Goal: Transaction & Acquisition: Book appointment/travel/reservation

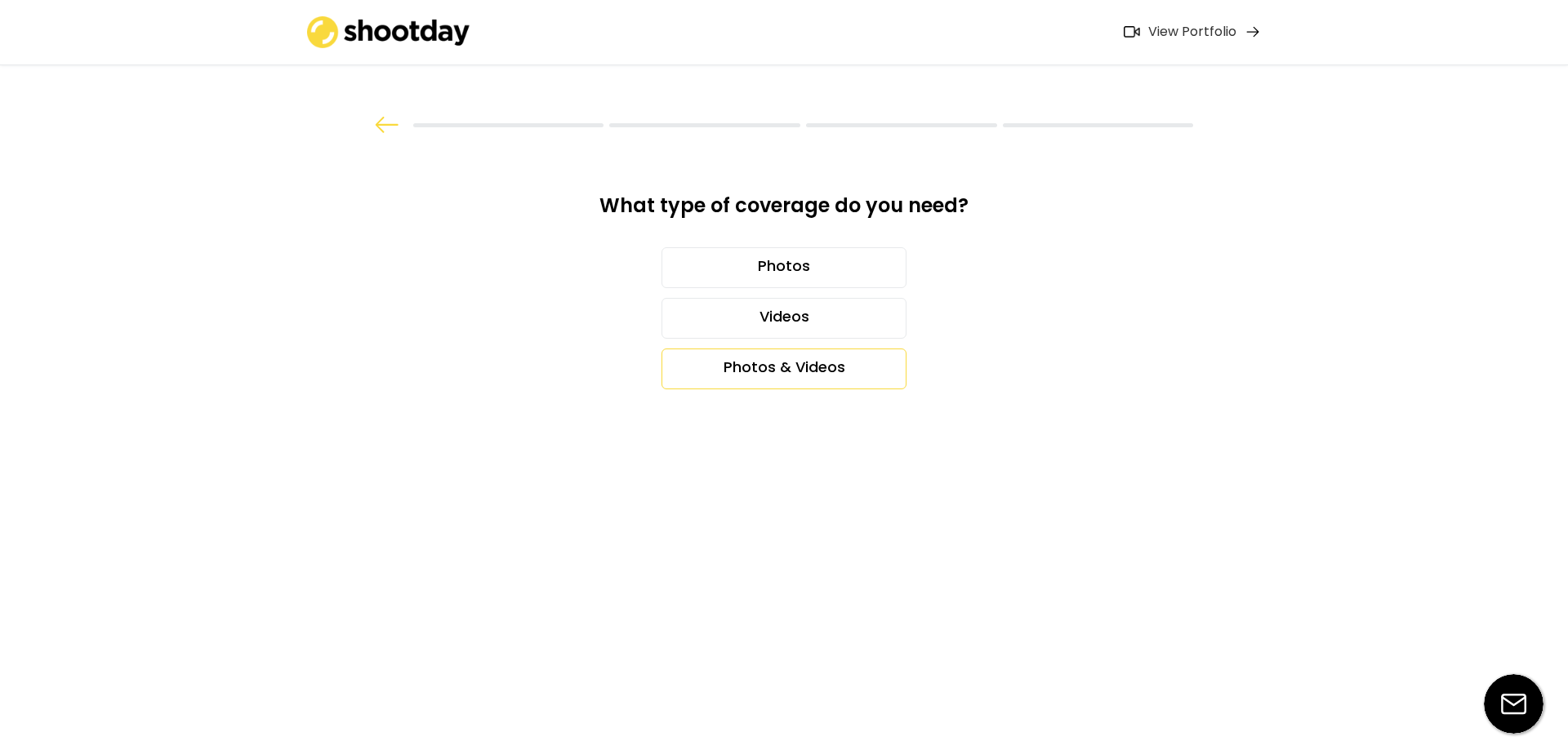
click at [801, 360] on div "Photos & Videos" at bounding box center [784, 369] width 245 height 40
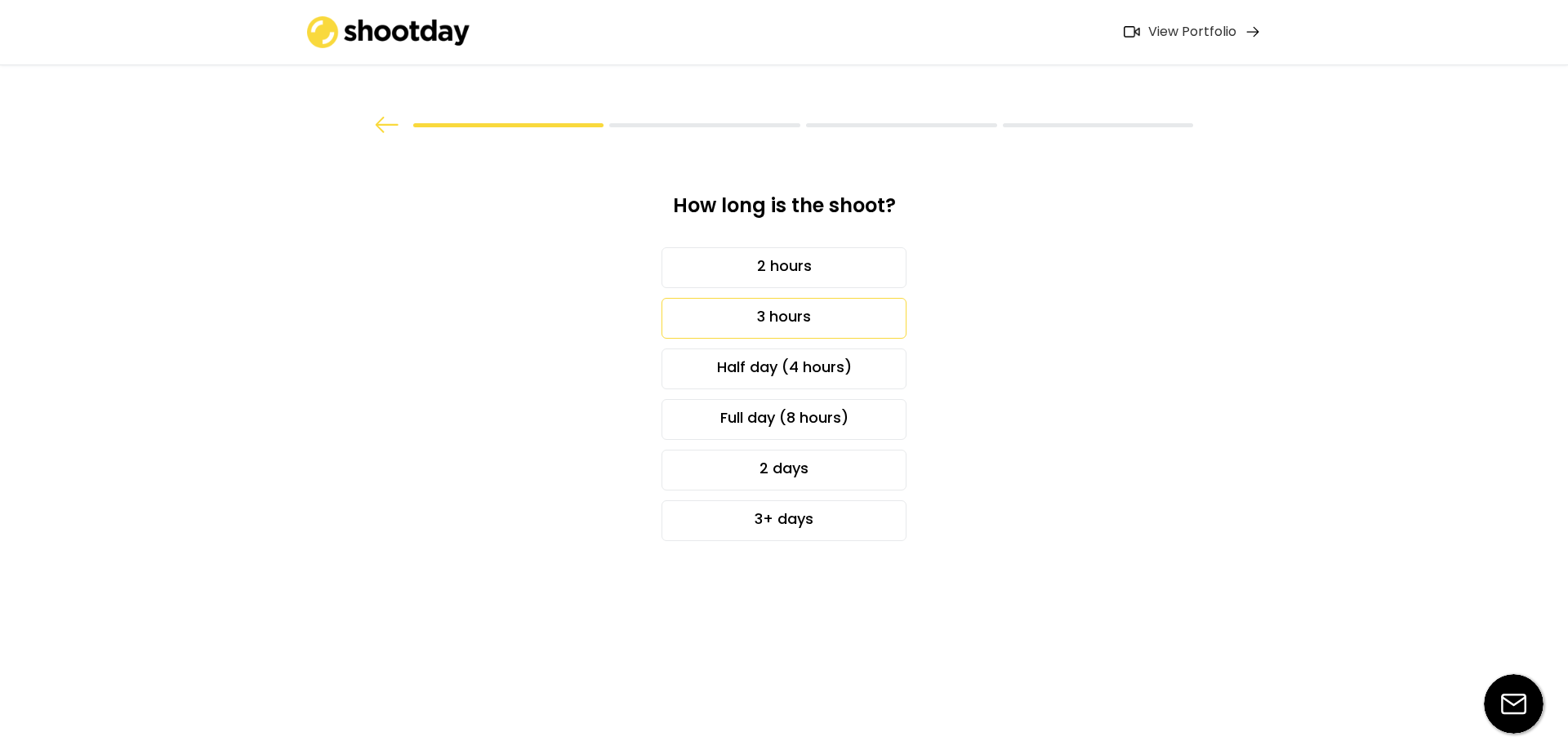
click at [798, 318] on div "3 hours" at bounding box center [784, 318] width 245 height 40
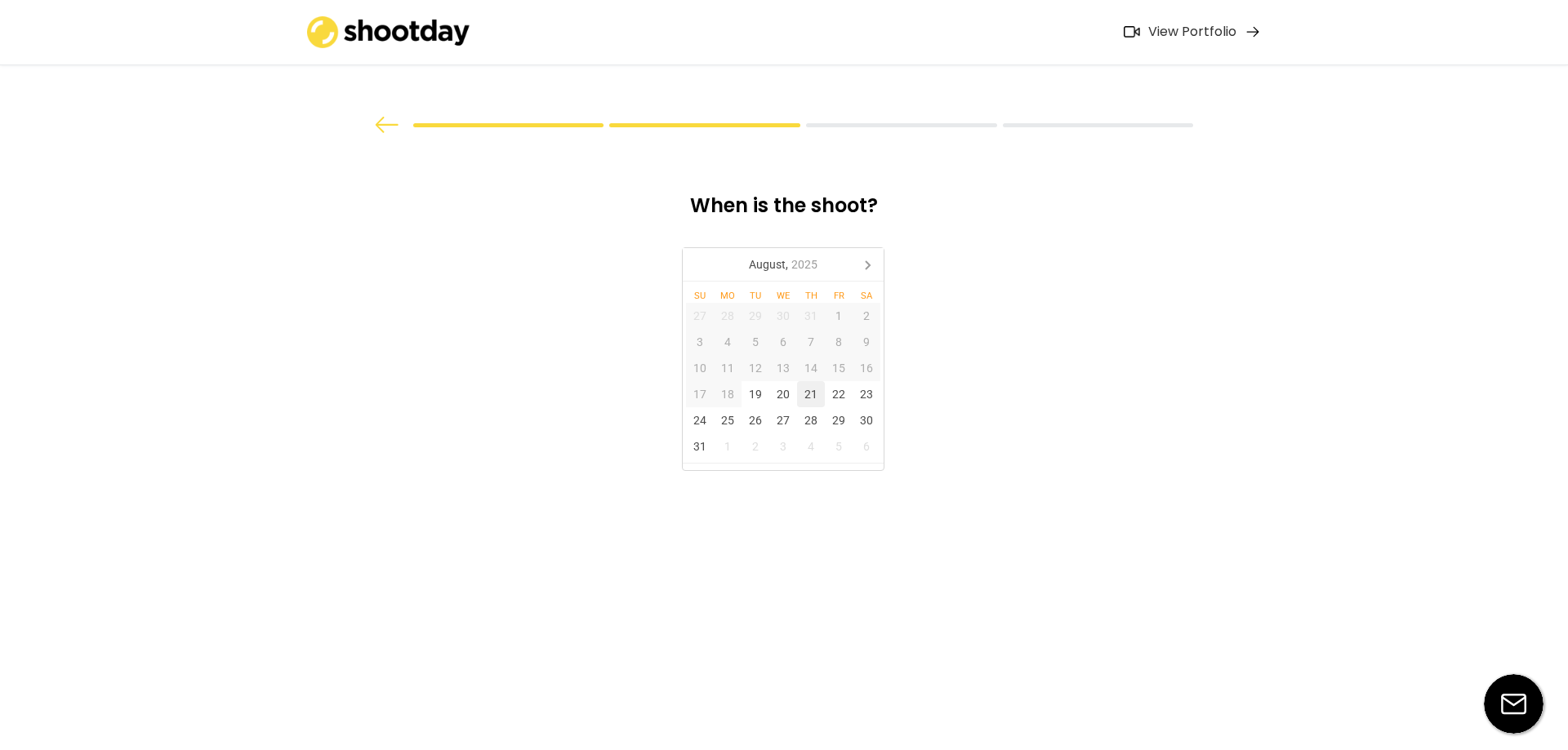
click at [809, 398] on div "21" at bounding box center [811, 394] width 28 height 26
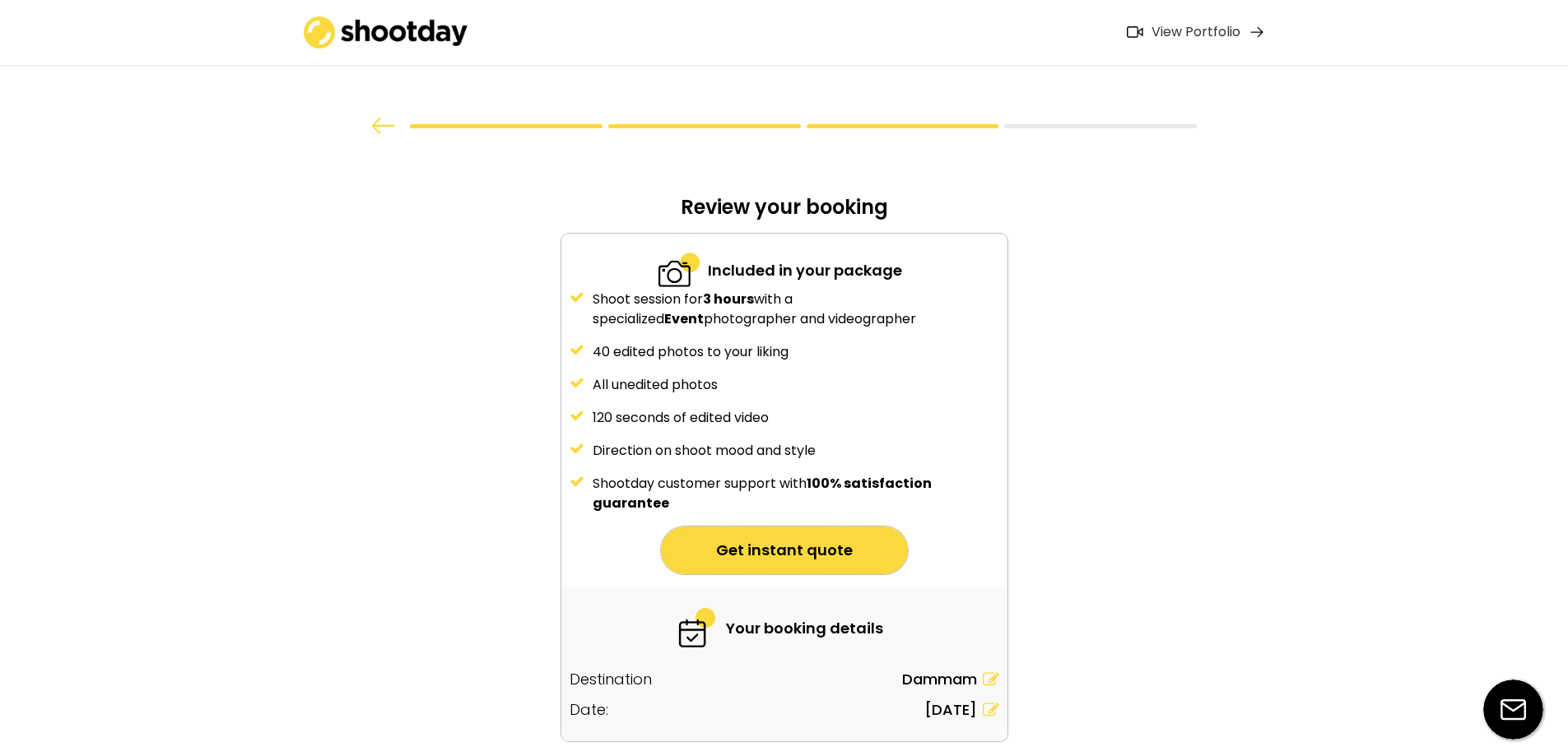
click at [803, 536] on button "Get instant quote" at bounding box center [784, 550] width 247 height 48
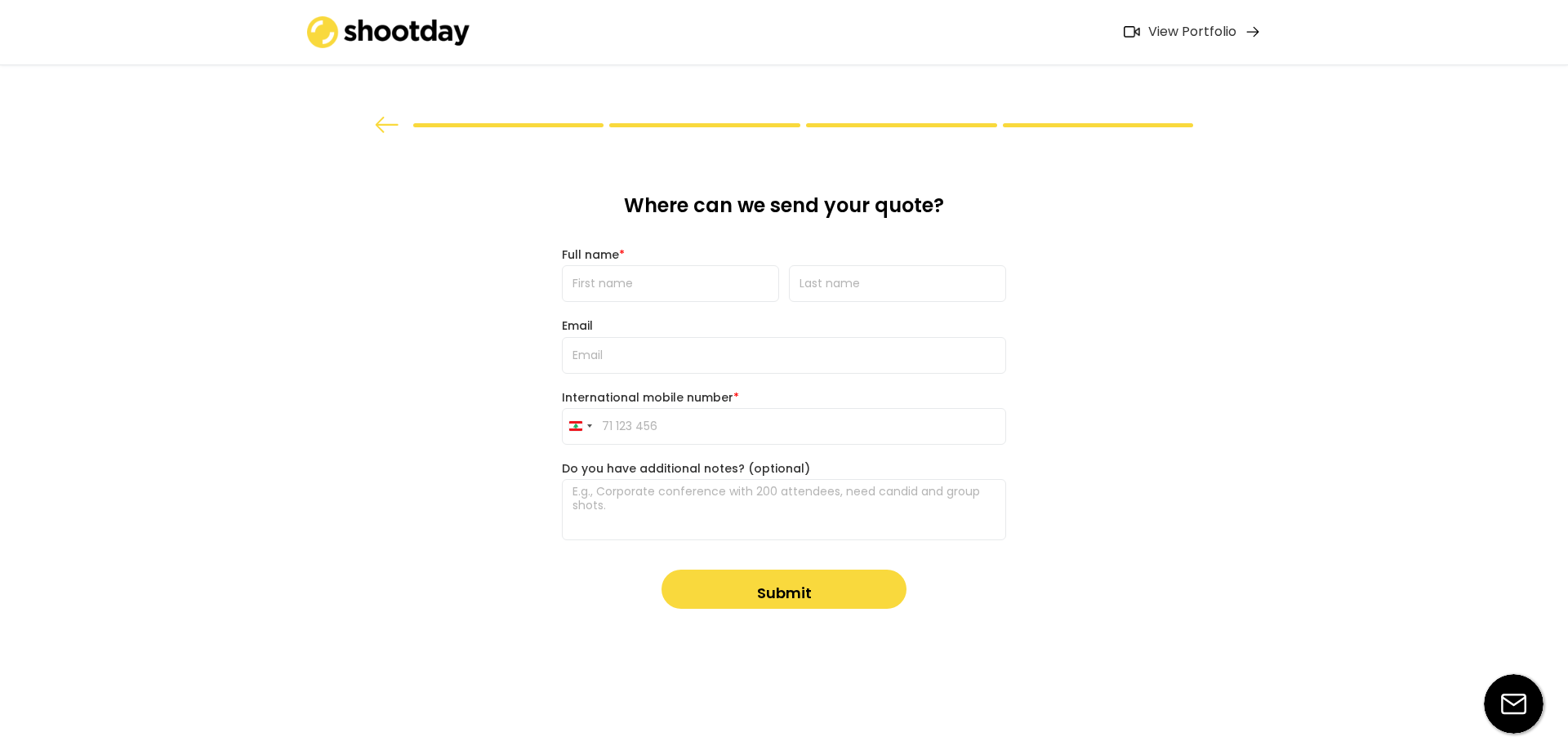
click at [643, 302] on div "Where can we send your quote? Full name * Email International mobile number * […" at bounding box center [784, 400] width 470 height 530
click at [637, 292] on input "input" at bounding box center [670, 284] width 217 height 37
type input "Youmna"
type input "Abisaleh"
type input "[EMAIL_ADDRESS][DOMAIN_NAME]"
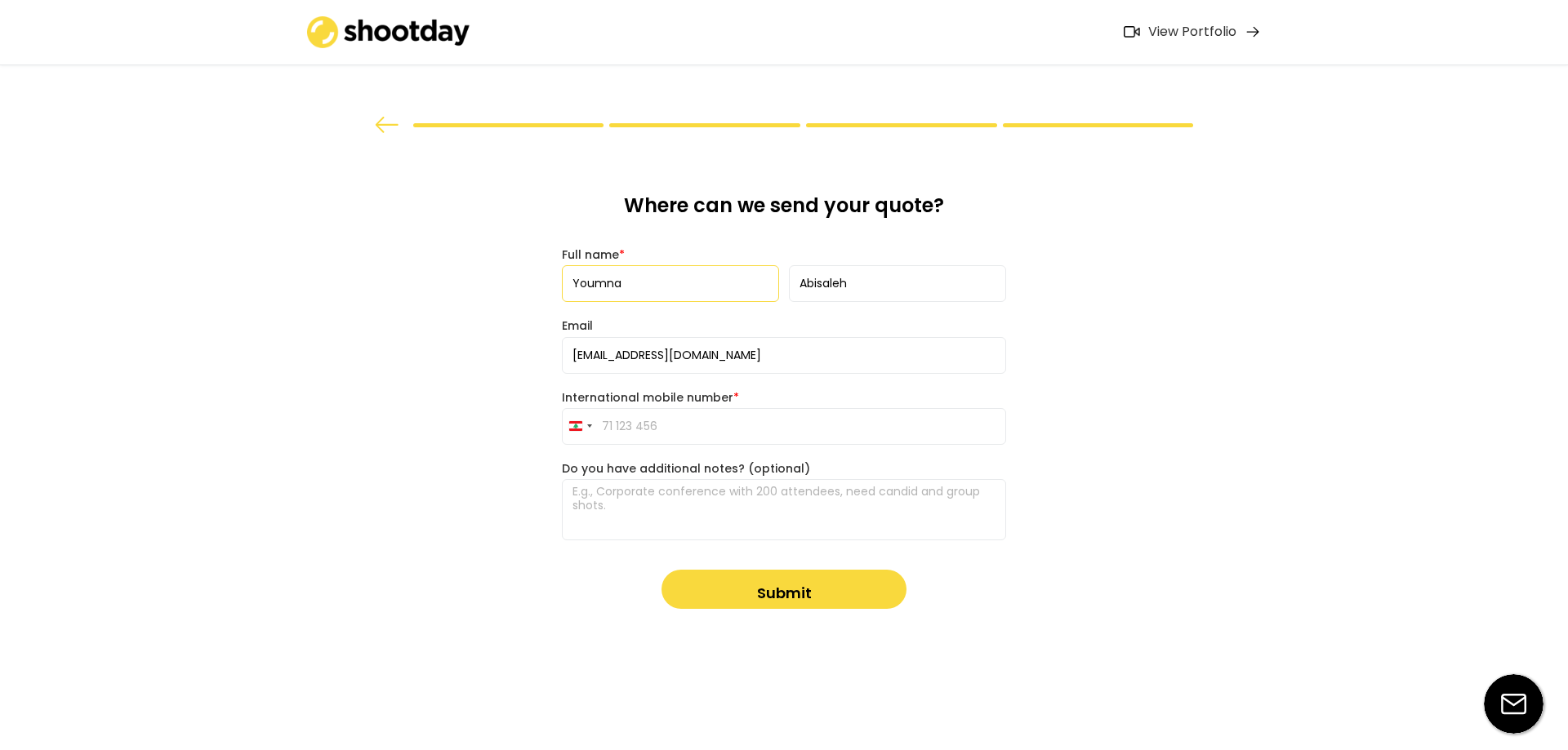
type input "[PHONE_NUMBER]"
click at [614, 354] on input "[EMAIL_ADDRESS][DOMAIN_NAME]" at bounding box center [784, 356] width 444 height 37
type input "[EMAIL_ADDRESS][DOMAIN_NAME]"
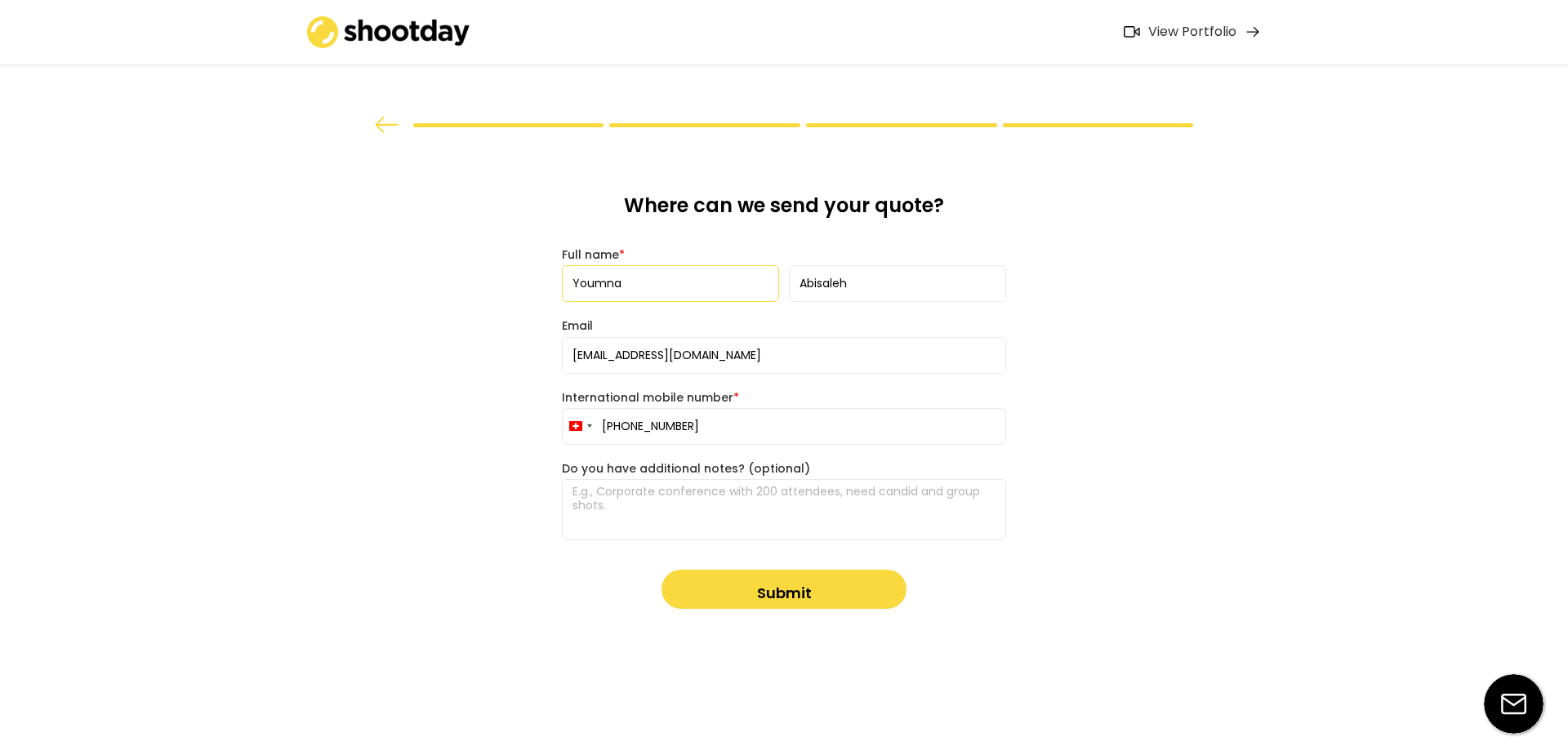
click at [624, 432] on input "[PHONE_NUMBER]" at bounding box center [784, 426] width 444 height 37
click at [582, 427] on div "[GEOGRAPHIC_DATA] +41" at bounding box center [579, 426] width 34 height 35
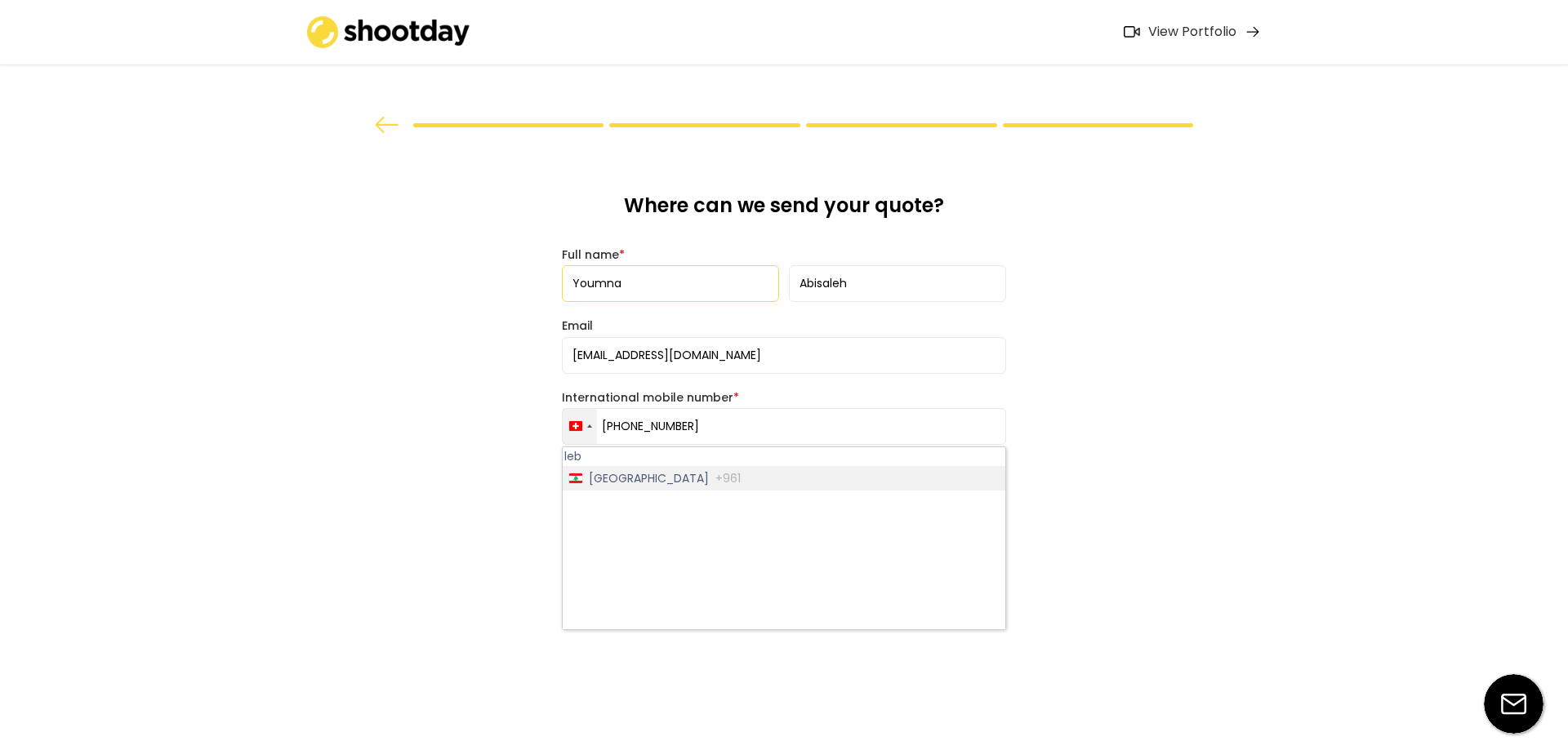
type input "leb"
click at [605, 468] on li "Lebanon +961" at bounding box center [784, 478] width 442 height 25
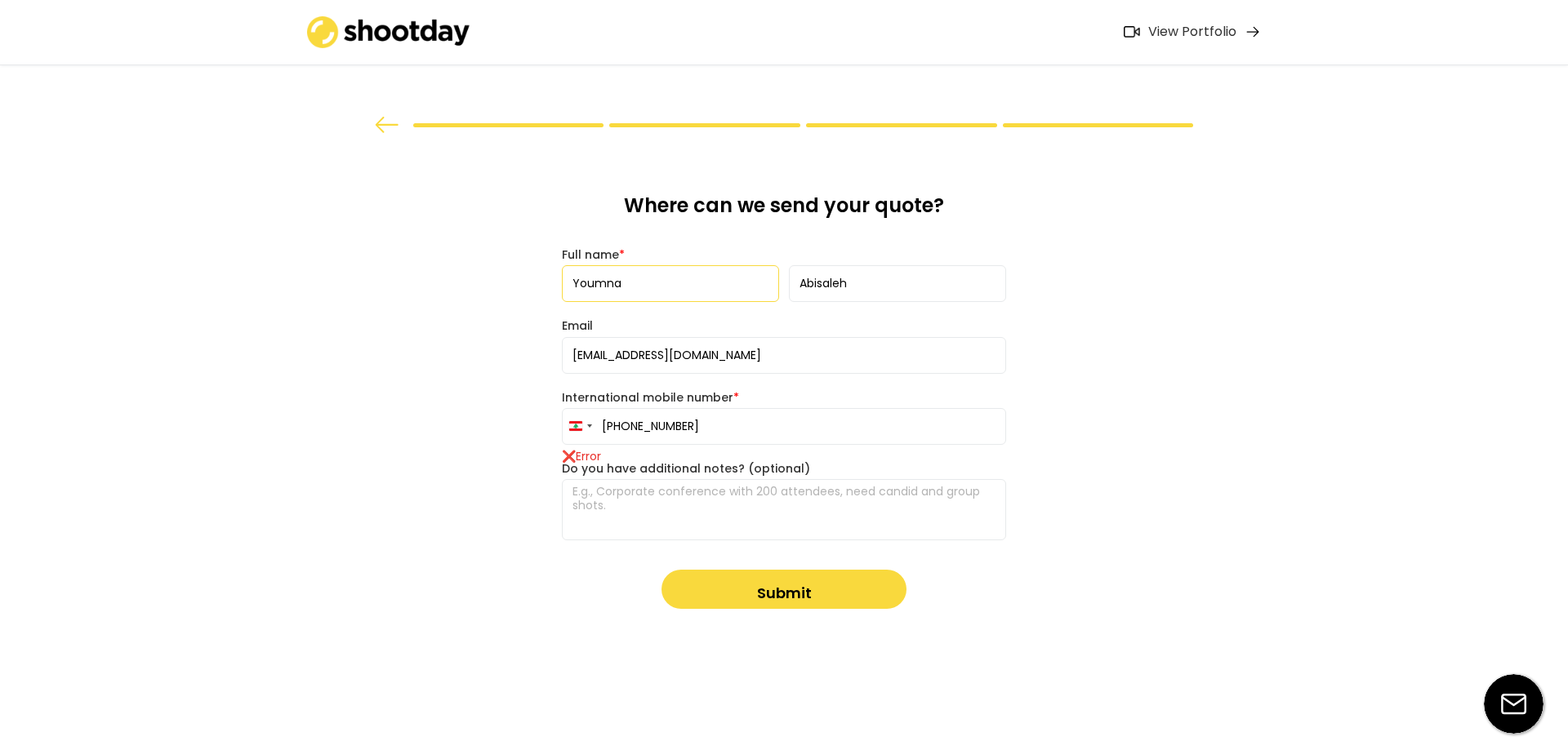
drag, startPoint x: 623, startPoint y: 420, endPoint x: 628, endPoint y: 428, distance: 9.4
click at [628, 428] on input "[PHONE_NUMBER]" at bounding box center [784, 426] width 444 height 37
click at [630, 427] on input "[PHONE_NUMBER]" at bounding box center [784, 426] width 444 height 37
drag, startPoint x: 630, startPoint y: 427, endPoint x: 967, endPoint y: 474, distance: 340.3
click at [967, 474] on div "Where can we send your quote? Full name * Email [EMAIL_ADDRESS][DOMAIN_NAME] In…" at bounding box center [784, 400] width 470 height 530
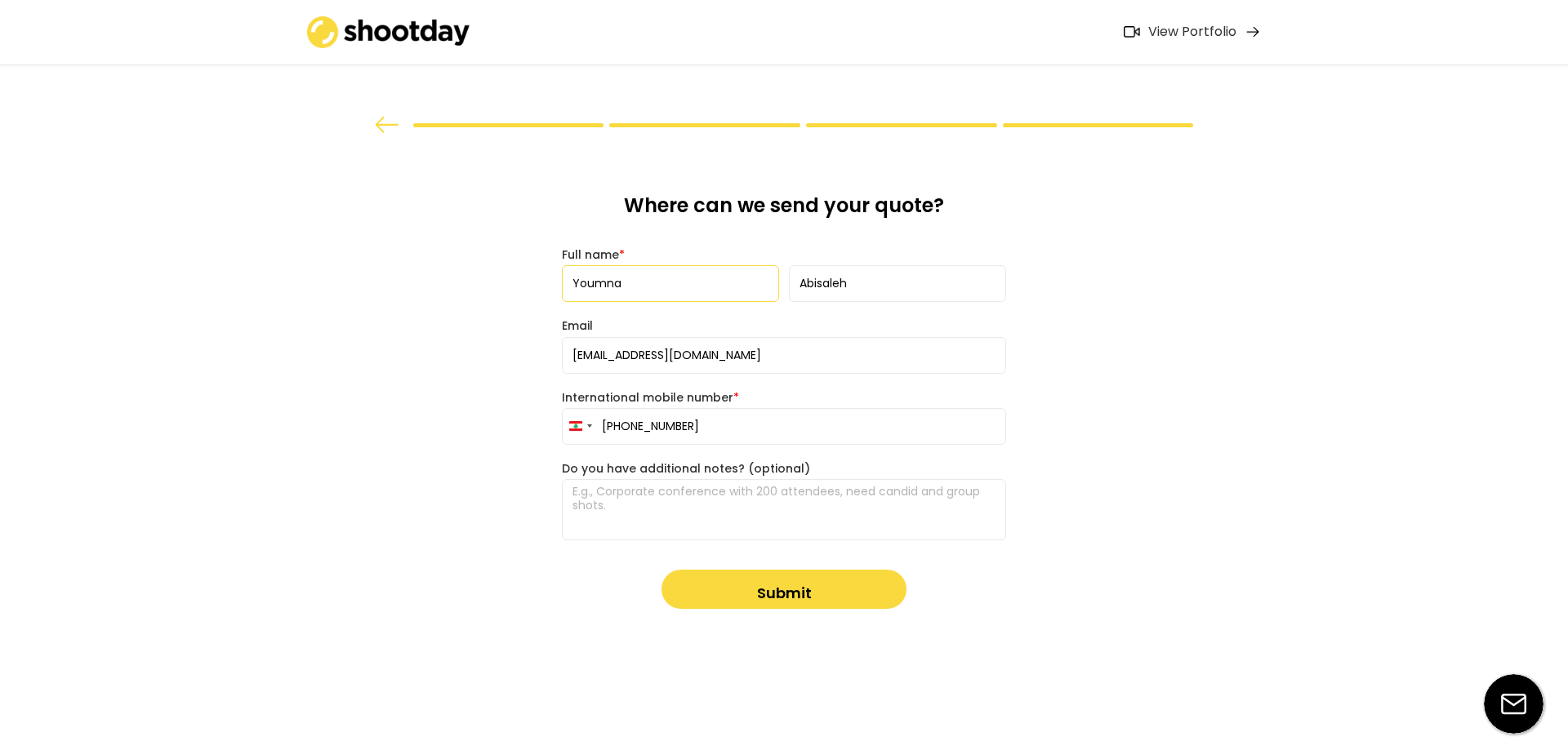
type input "[PHONE_NUMBER]"
click at [860, 516] on textarea at bounding box center [784, 509] width 444 height 62
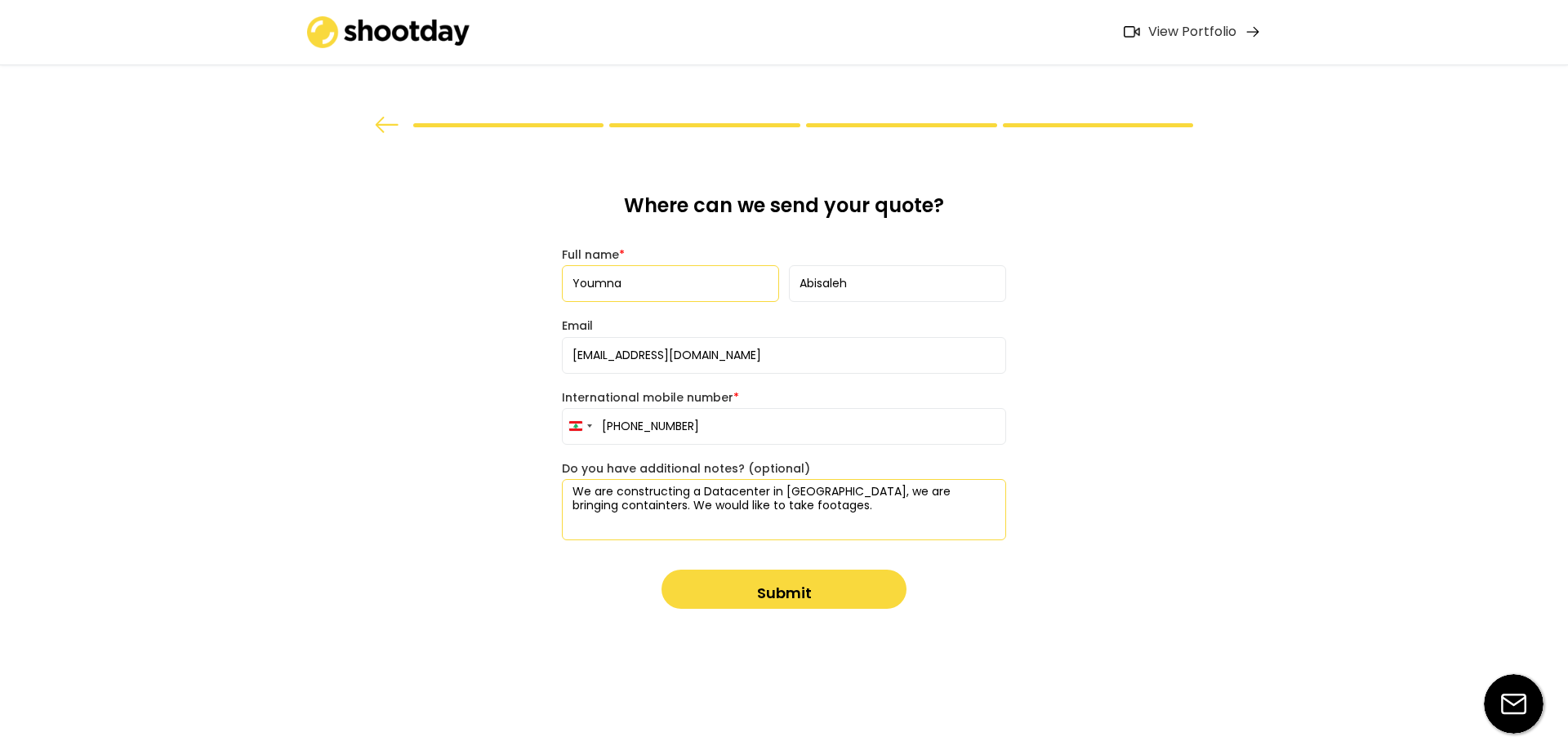
type textarea "We are constructing a Datacenter in [GEOGRAPHIC_DATA], we are bringing containt…"
click at [791, 583] on button "Submit" at bounding box center [784, 589] width 245 height 40
type input "70 333 705"
